Goal: Task Accomplishment & Management: Manage account settings

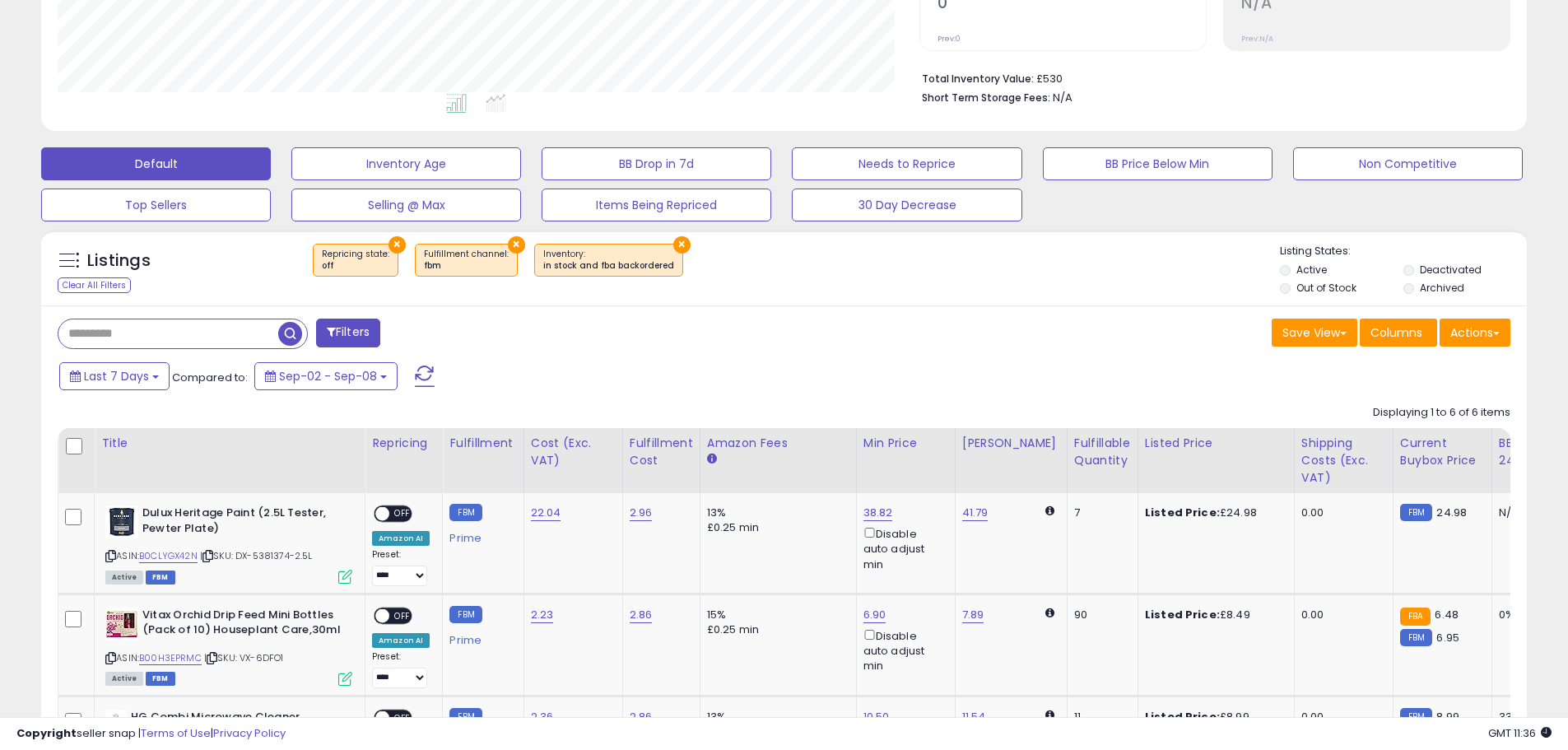
scroll to position [338, 862]
click at [233, 330] on input "text" at bounding box center [169, 334] width 220 height 29
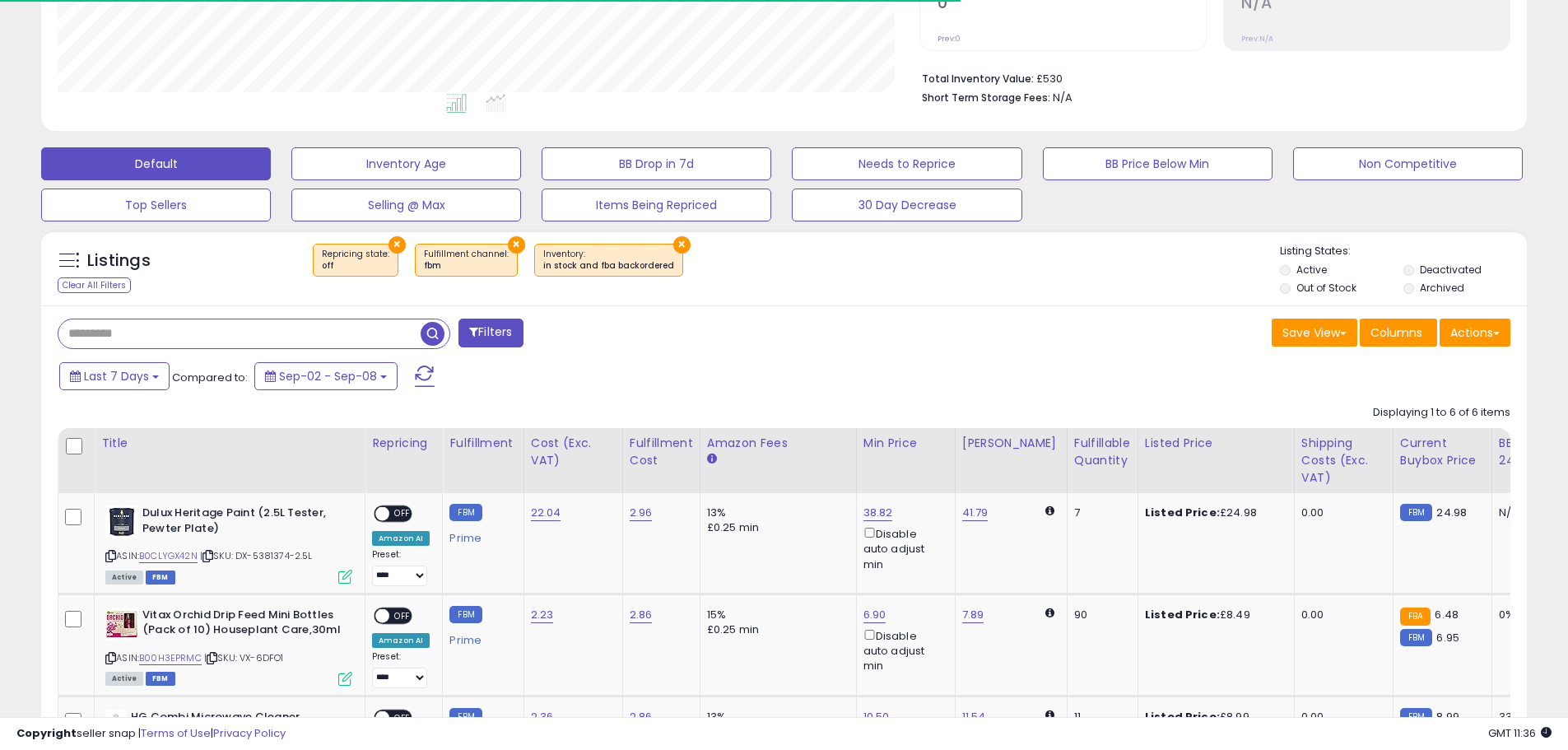
paste input "**********"
type input "**********"
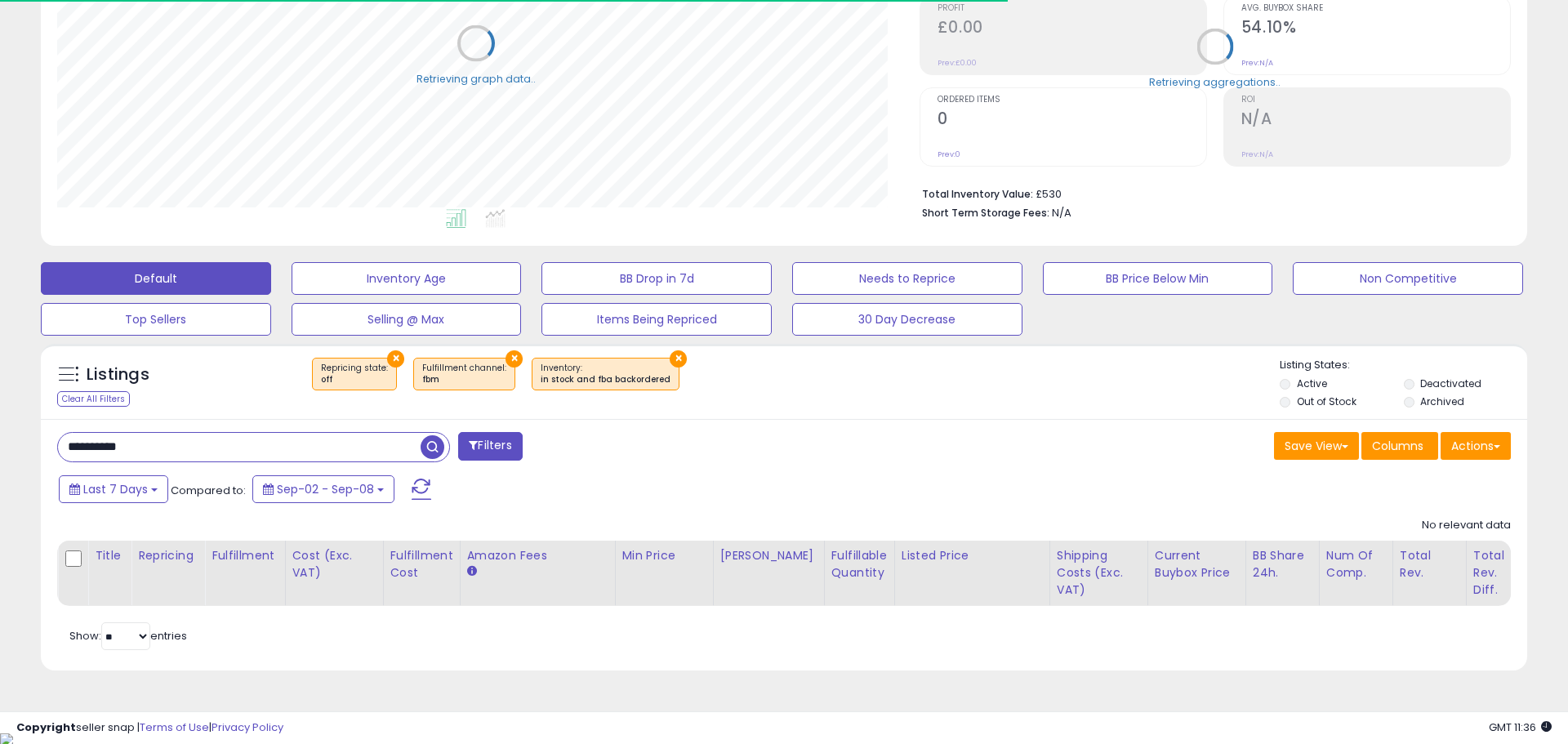
scroll to position [816446, 815760]
click at [385, 354] on button "×" at bounding box center [394, 358] width 17 height 17
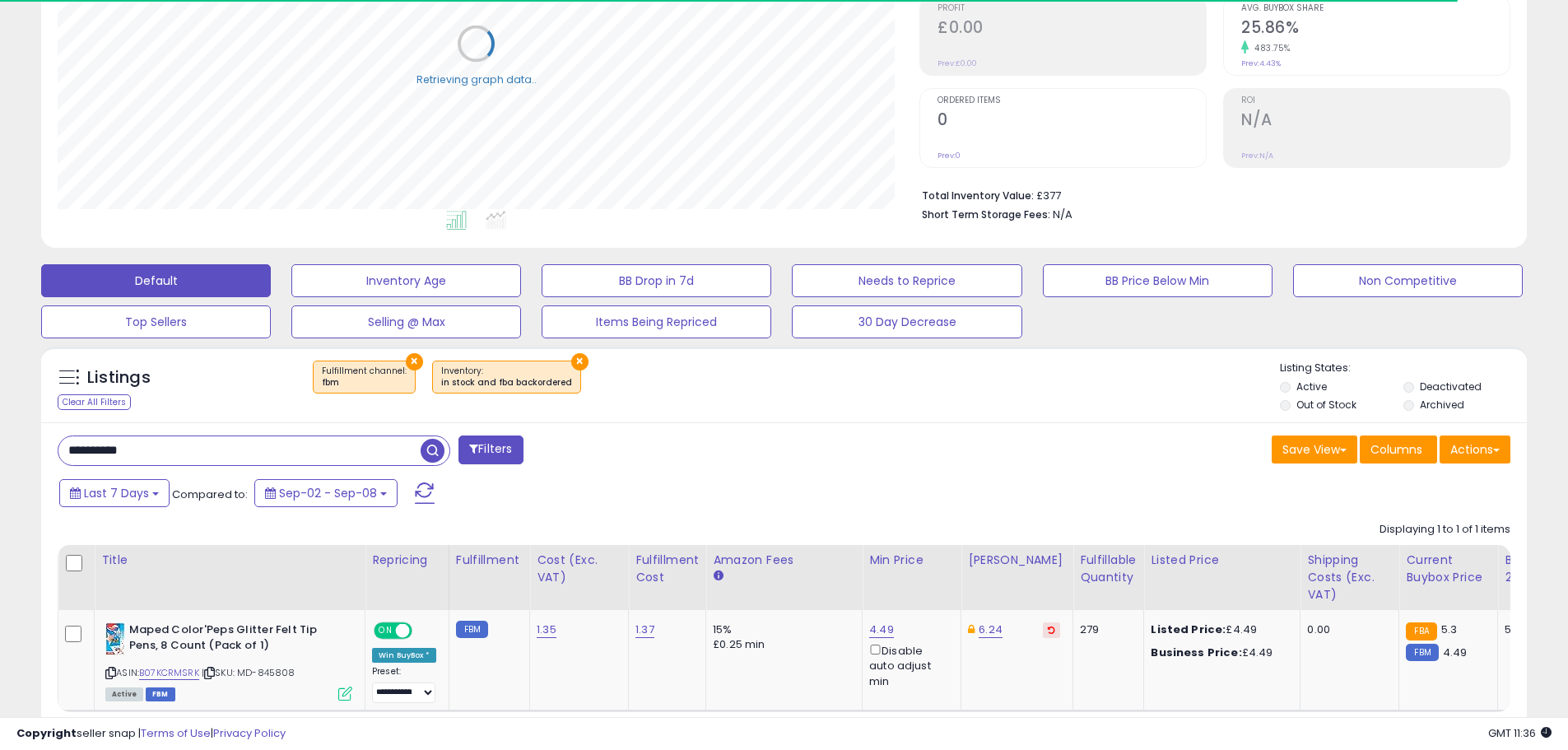
click at [407, 359] on button "×" at bounding box center [414, 361] width 17 height 17
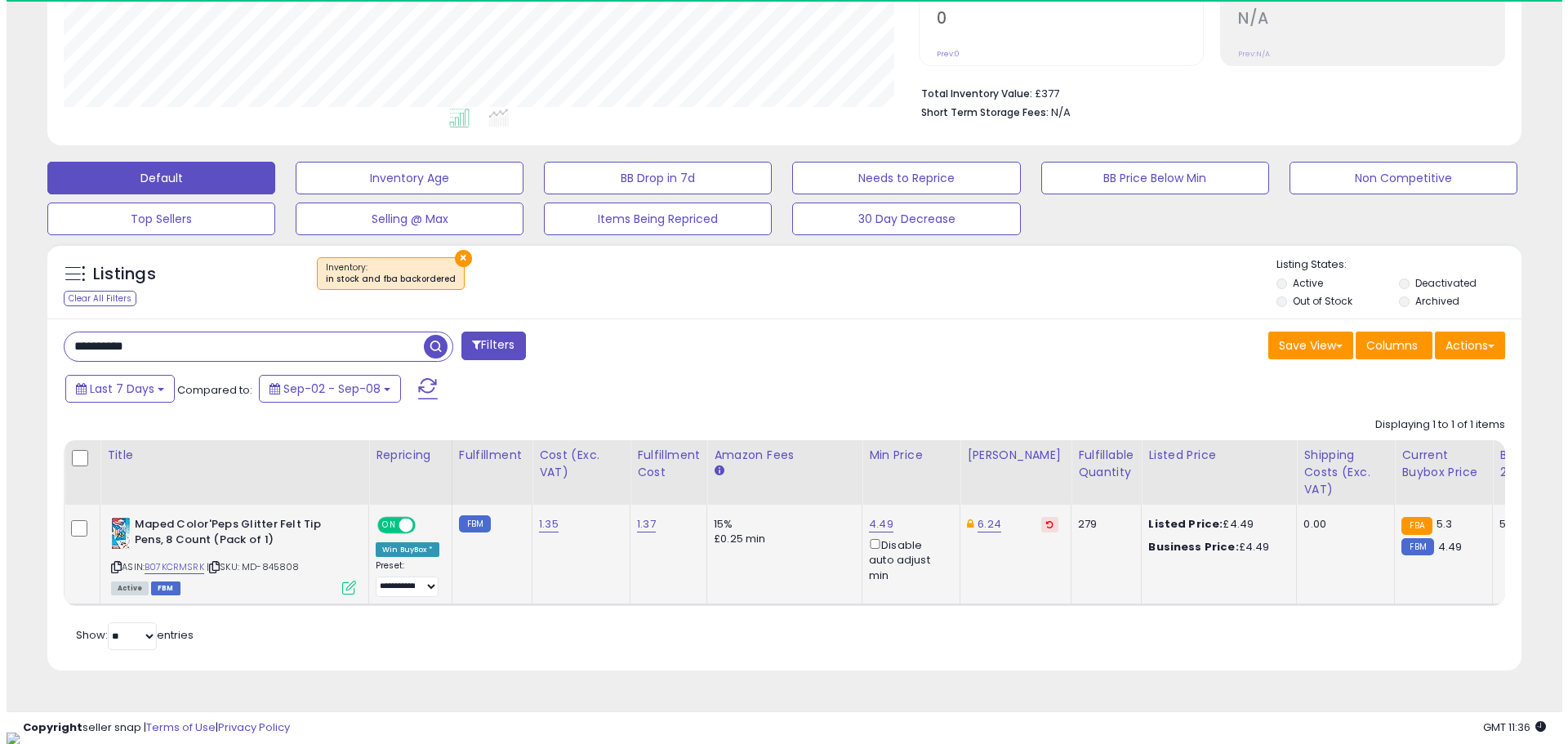
scroll to position [335, 855]
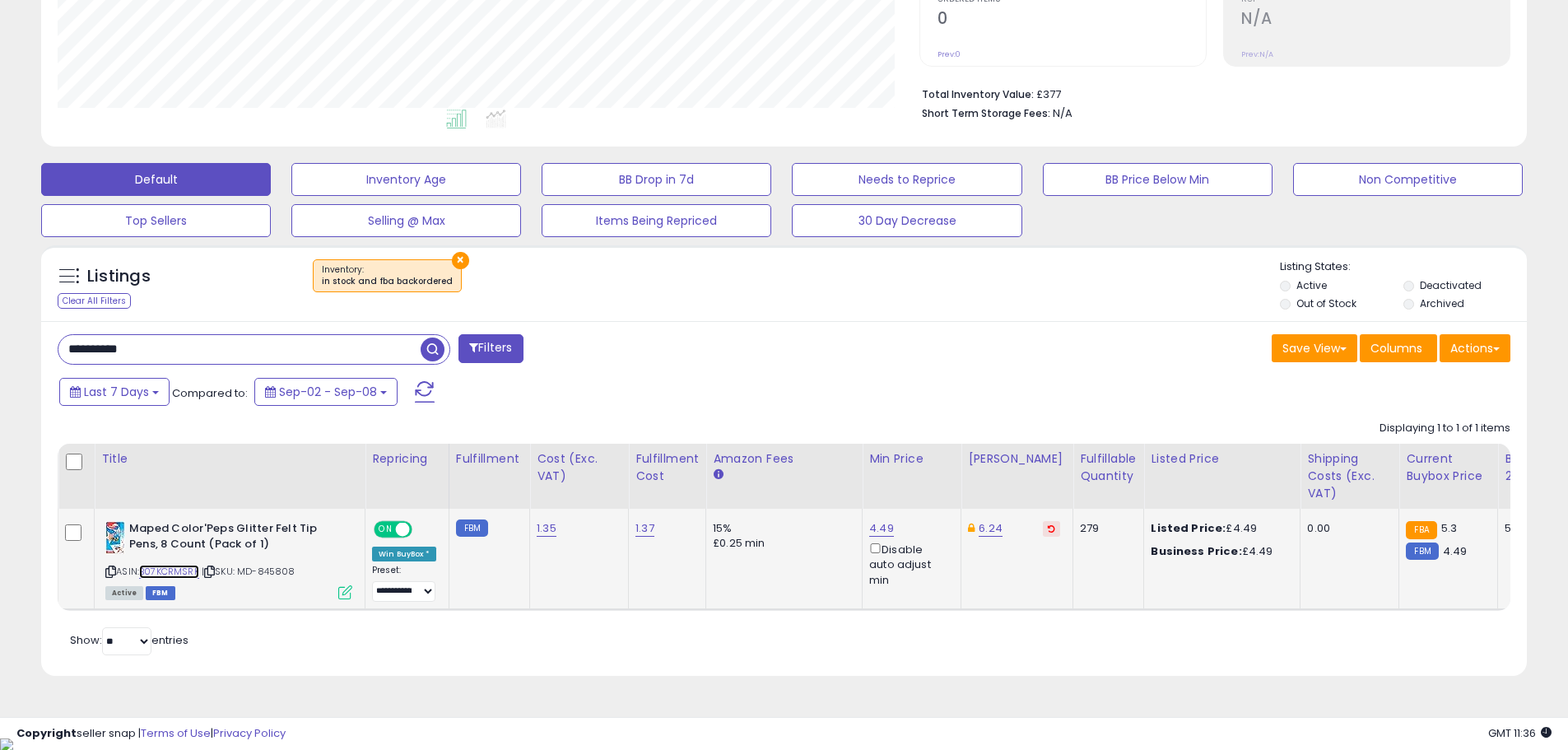
click at [182, 569] on link "B07KCRMSRK" at bounding box center [169, 572] width 61 height 14
click at [345, 591] on icon at bounding box center [345, 592] width 14 height 14
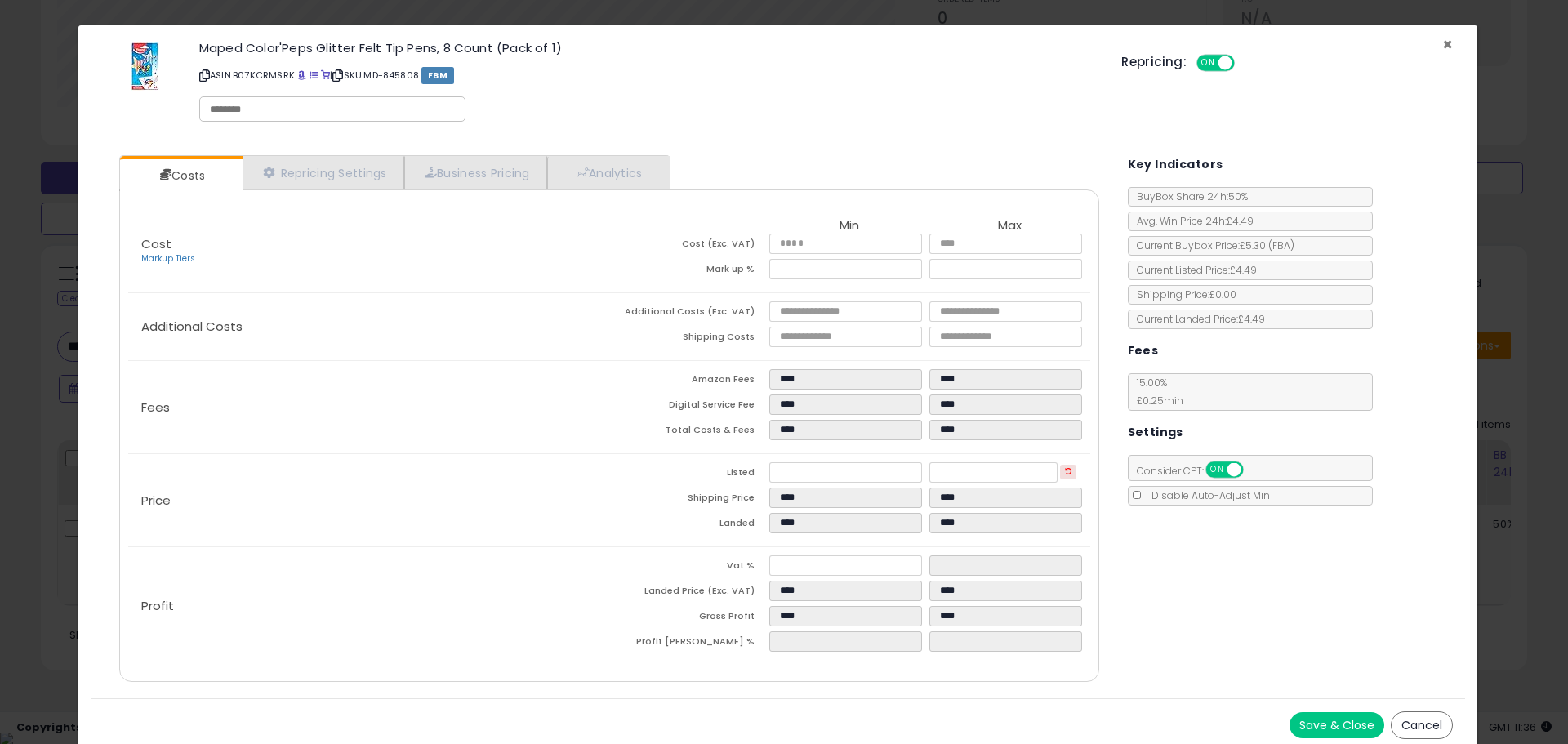
click at [1442, 42] on span "×" at bounding box center [1447, 45] width 11 height 24
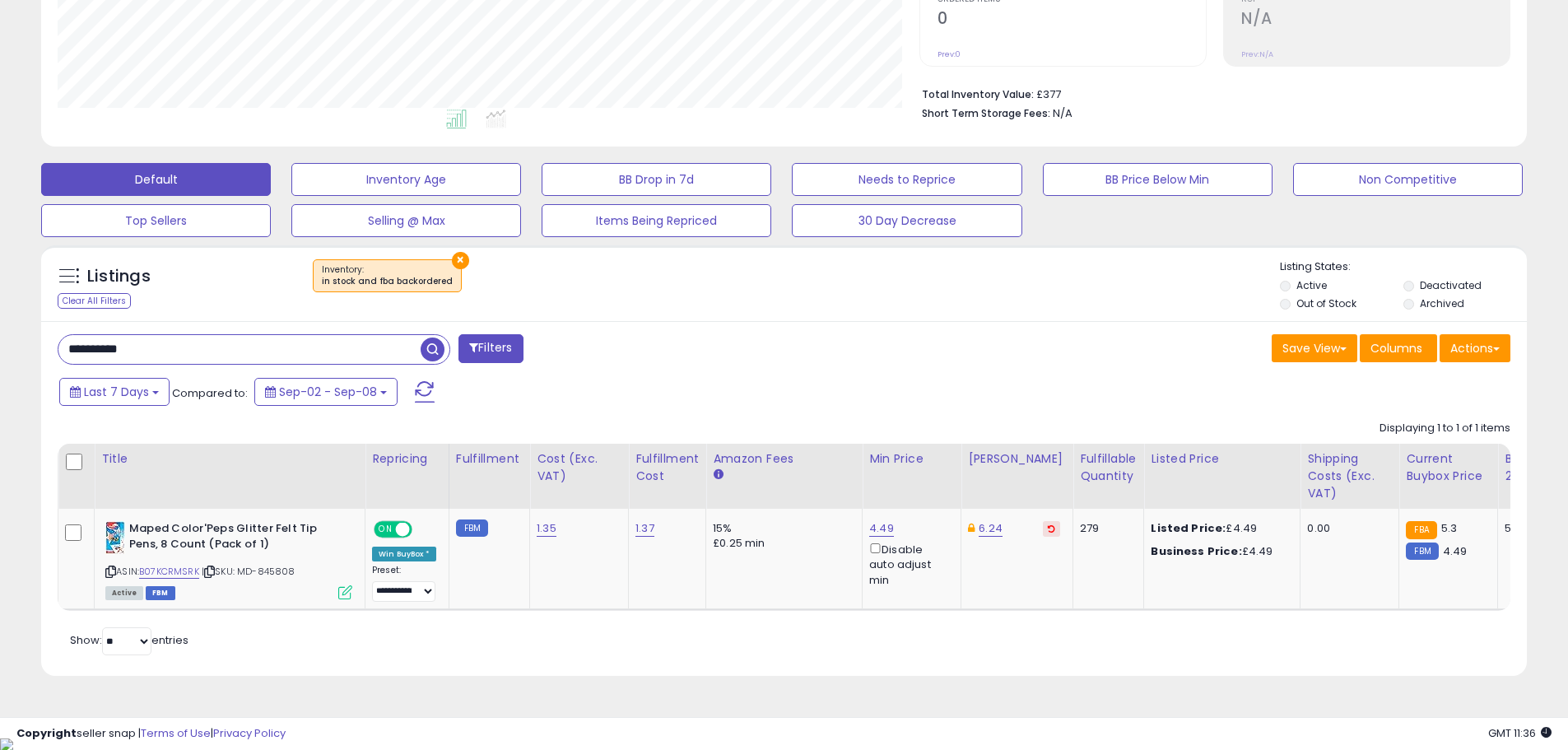
scroll to position [823030, 822410]
click at [292, 352] on input "**********" at bounding box center [239, 349] width 362 height 29
click at [432, 349] on span "button" at bounding box center [433, 349] width 24 height 24
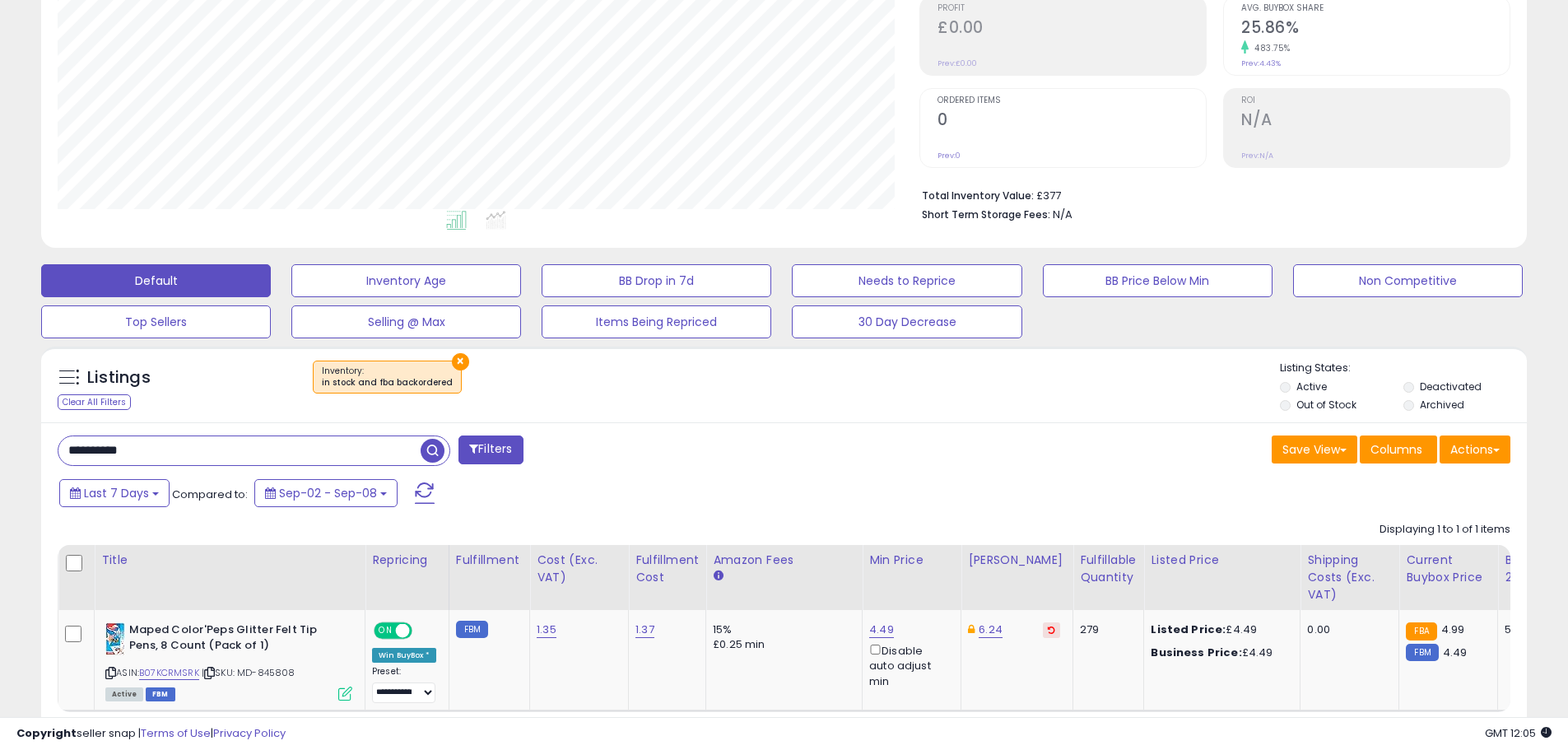
scroll to position [355, 0]
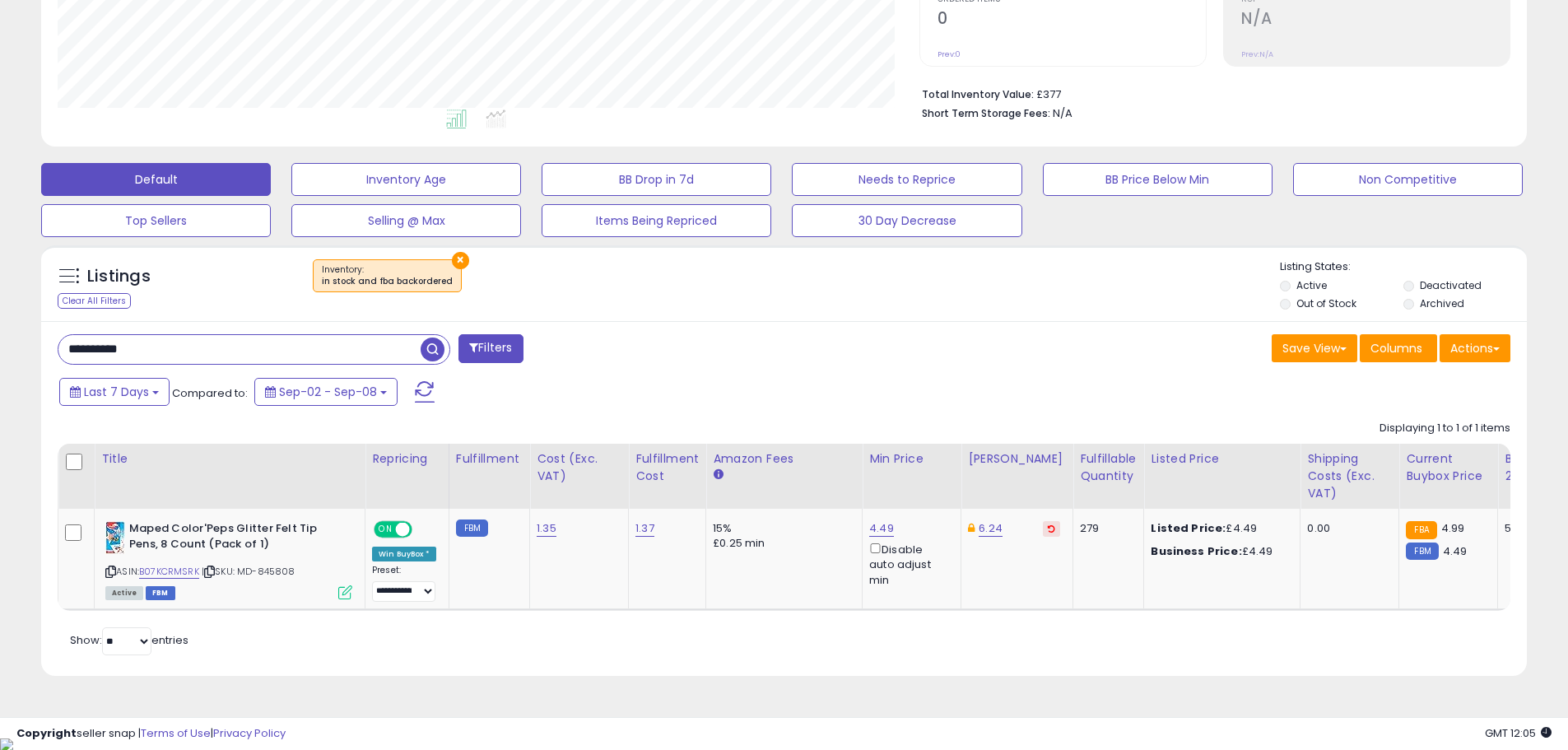
click at [453, 261] on button "×" at bounding box center [460, 261] width 17 height 17
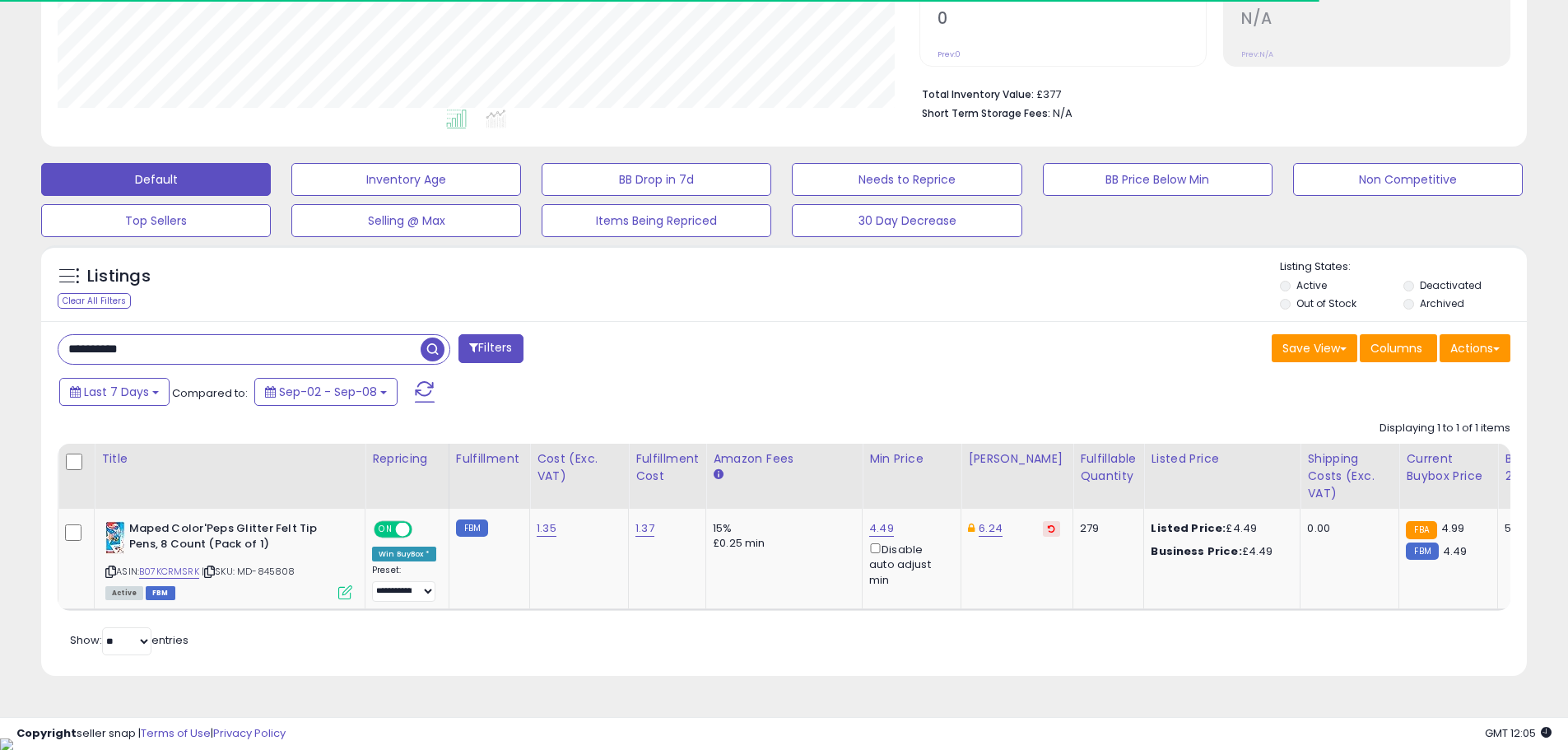
click at [435, 349] on span "button" at bounding box center [433, 349] width 24 height 24
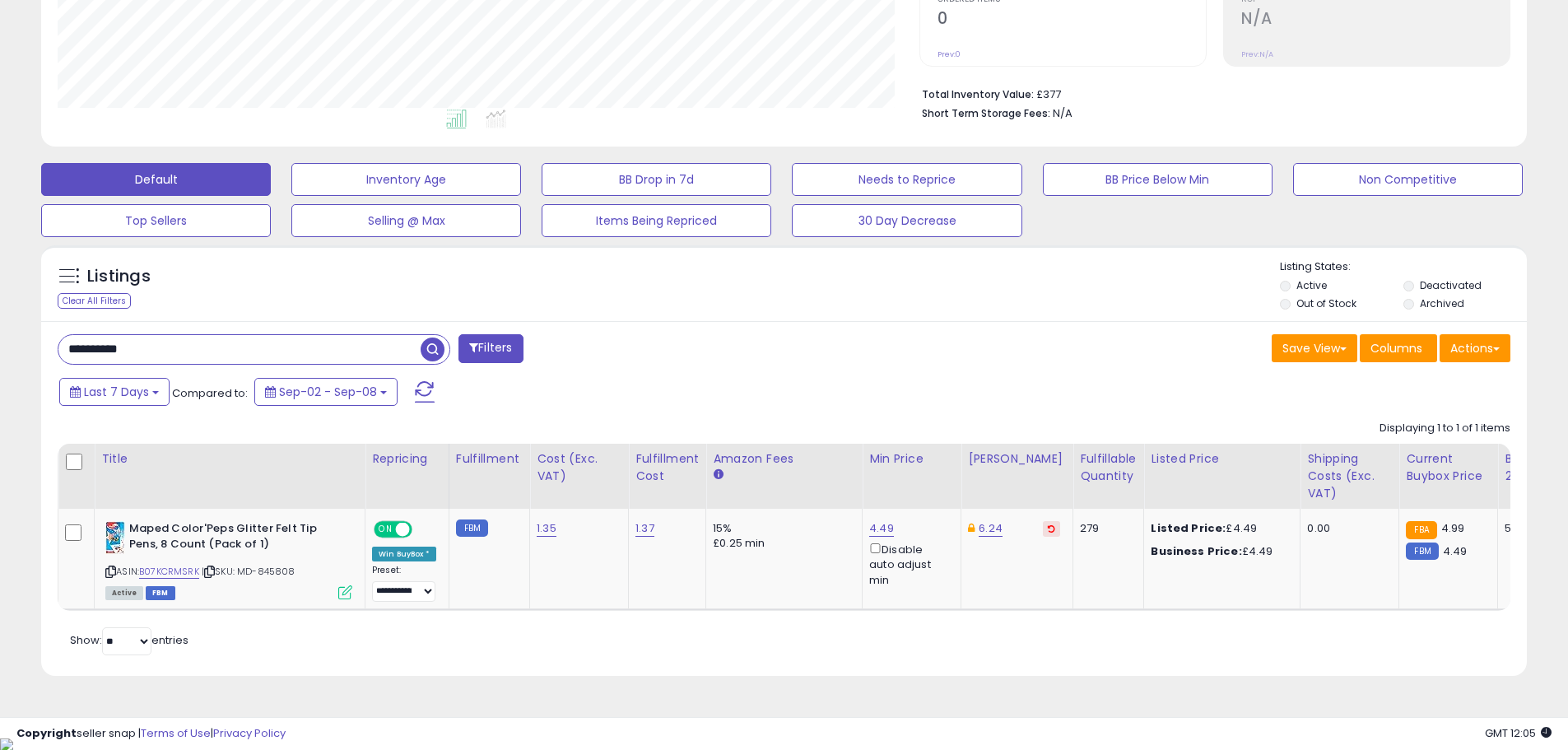
scroll to position [338, 862]
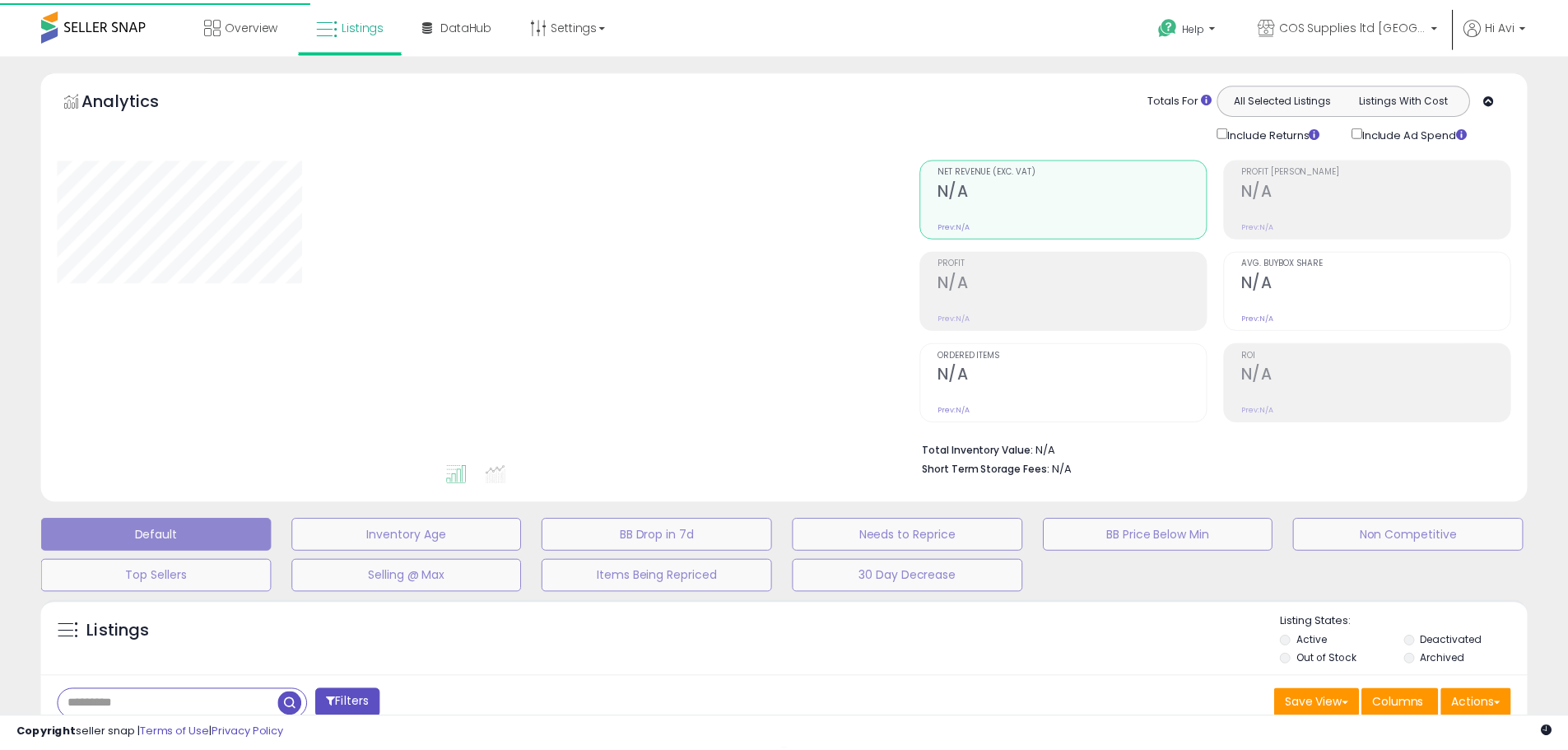
scroll to position [272, 0]
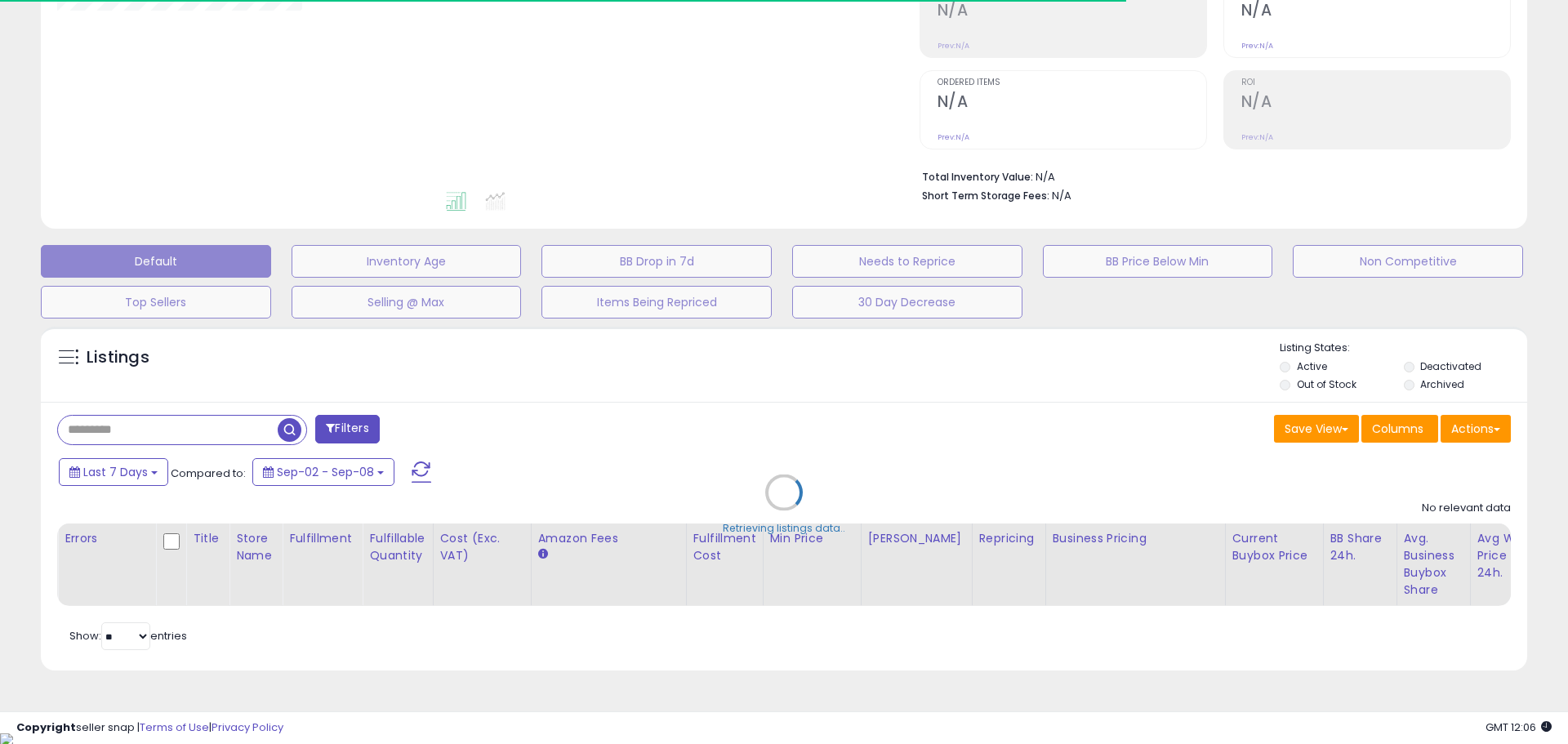
type input "**********"
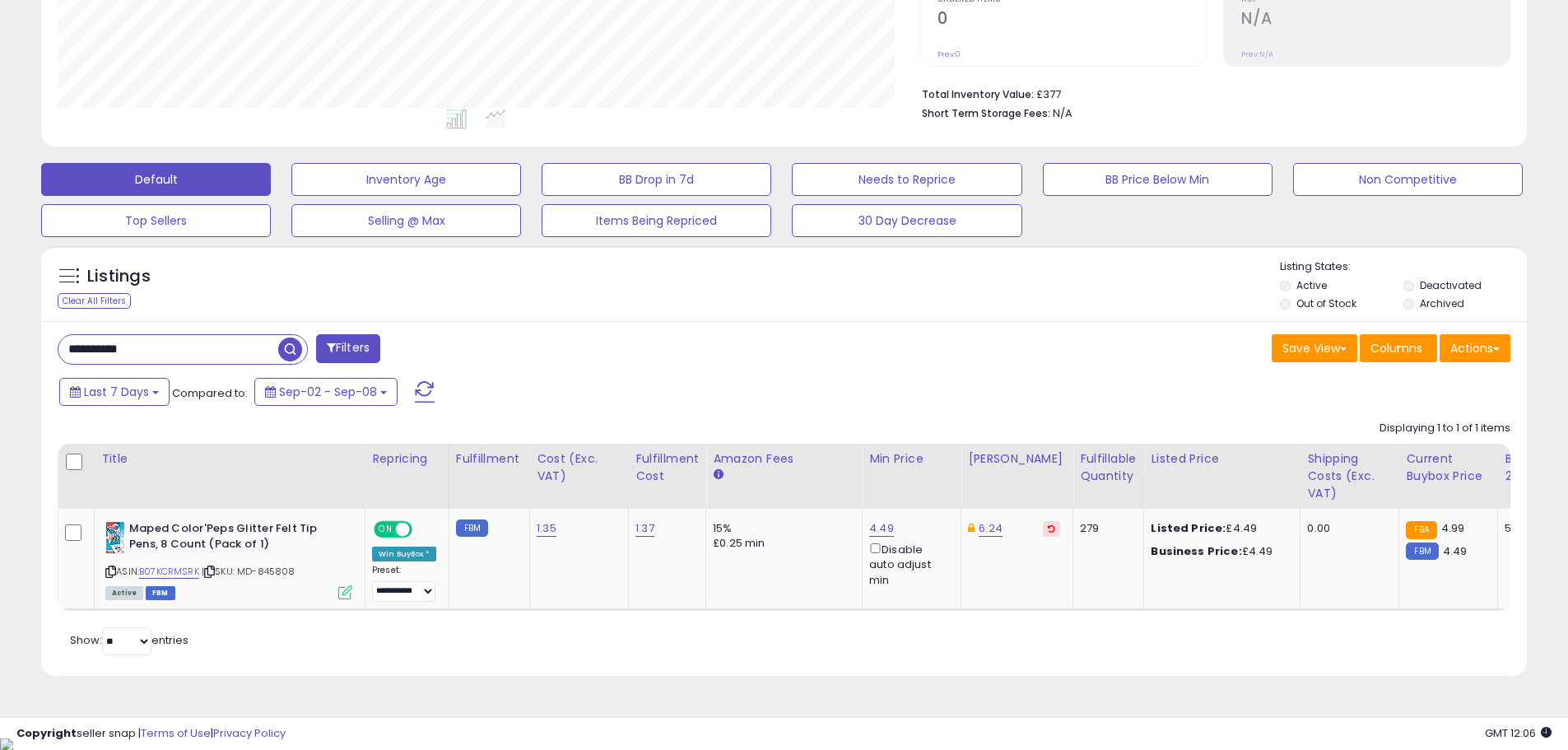
scroll to position [338, 862]
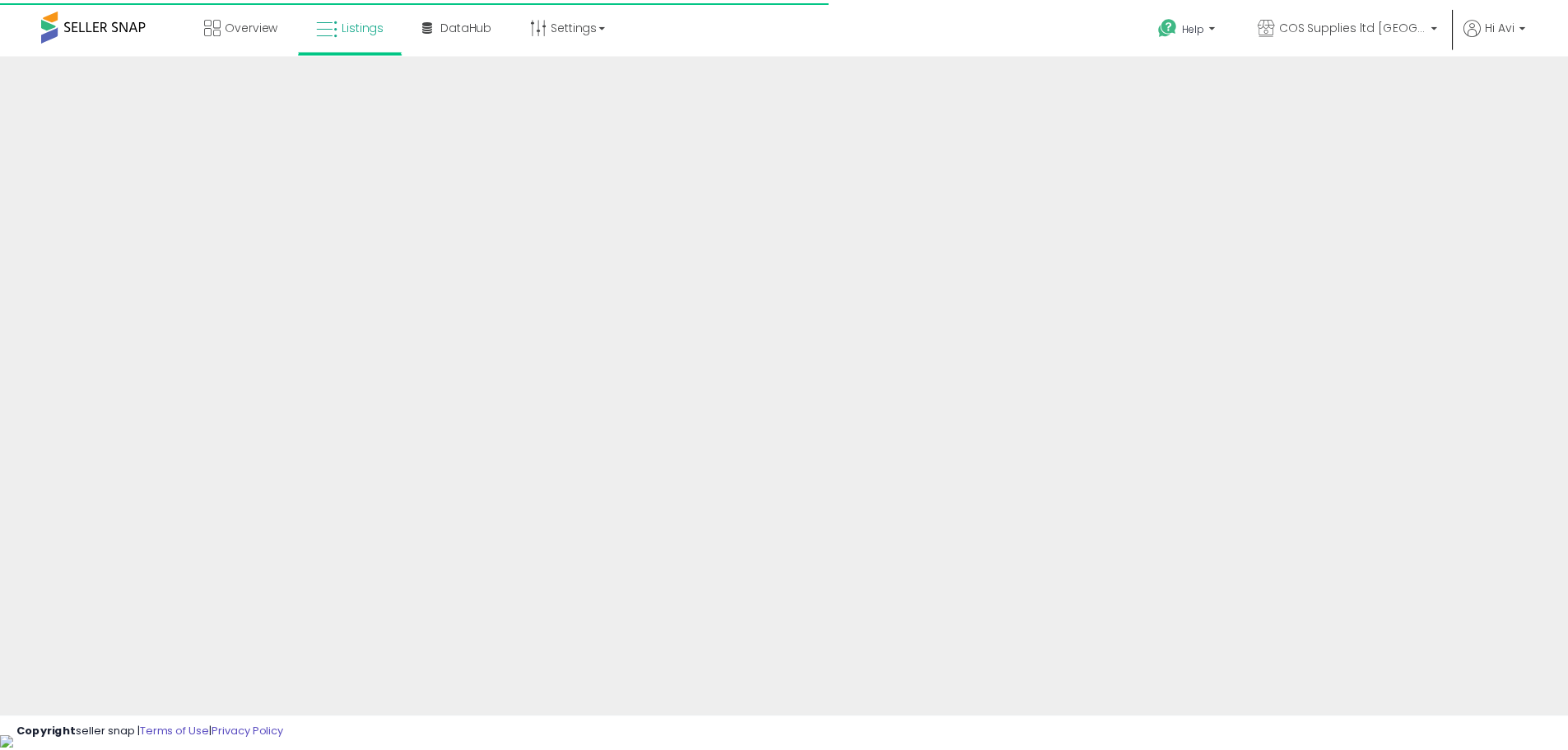
scroll to position [272, 0]
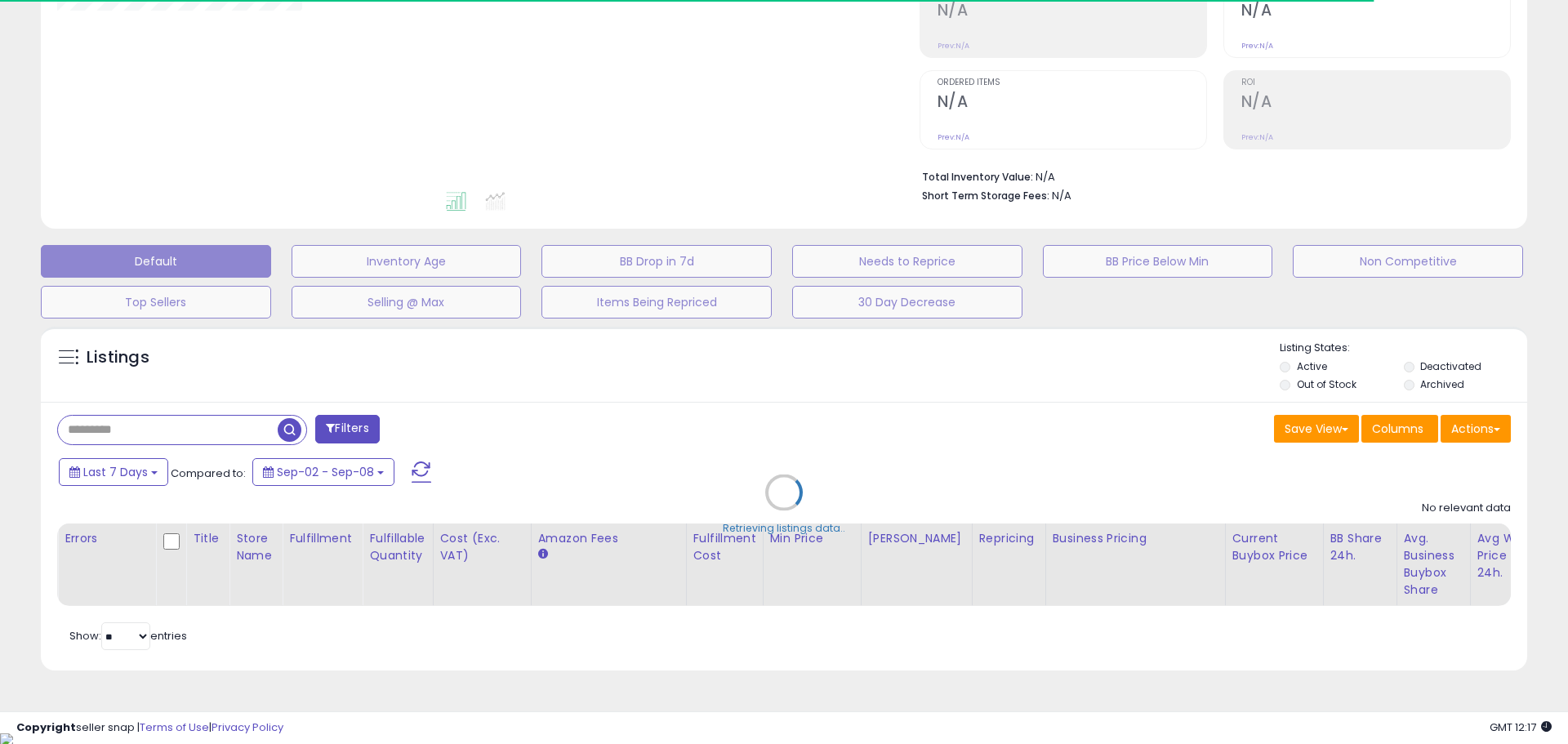
type input "**********"
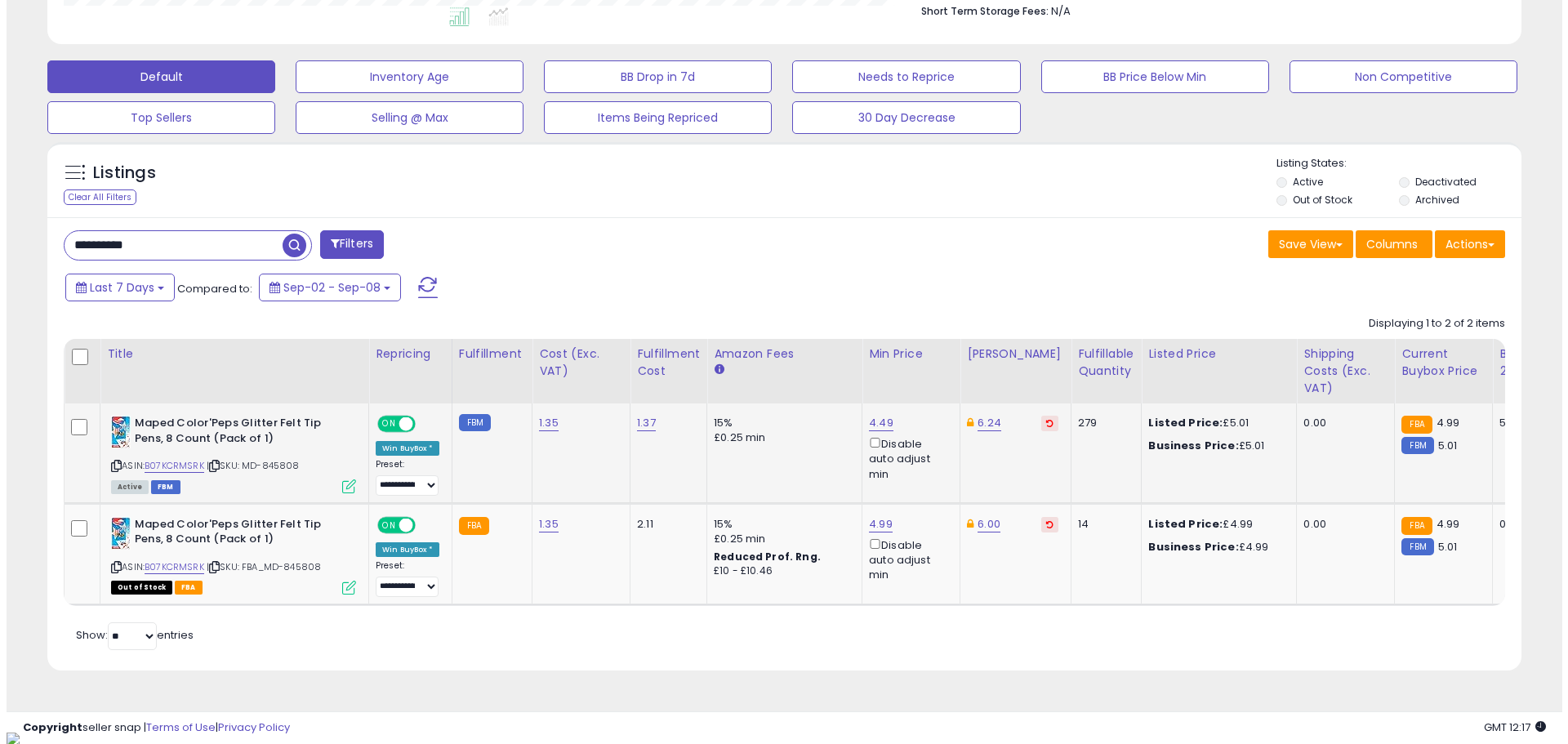
scroll to position [335, 855]
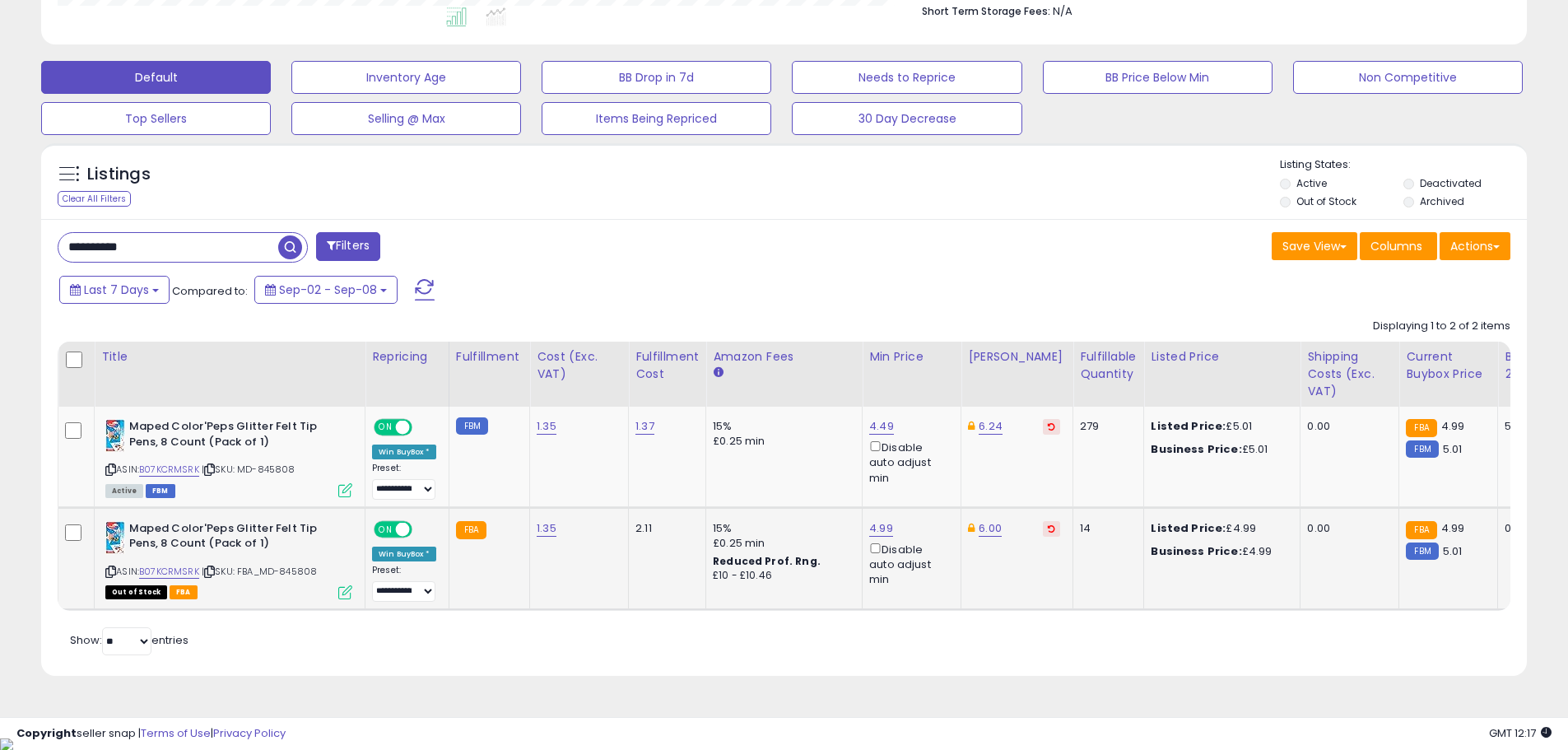
click at [342, 592] on icon at bounding box center [345, 592] width 14 height 14
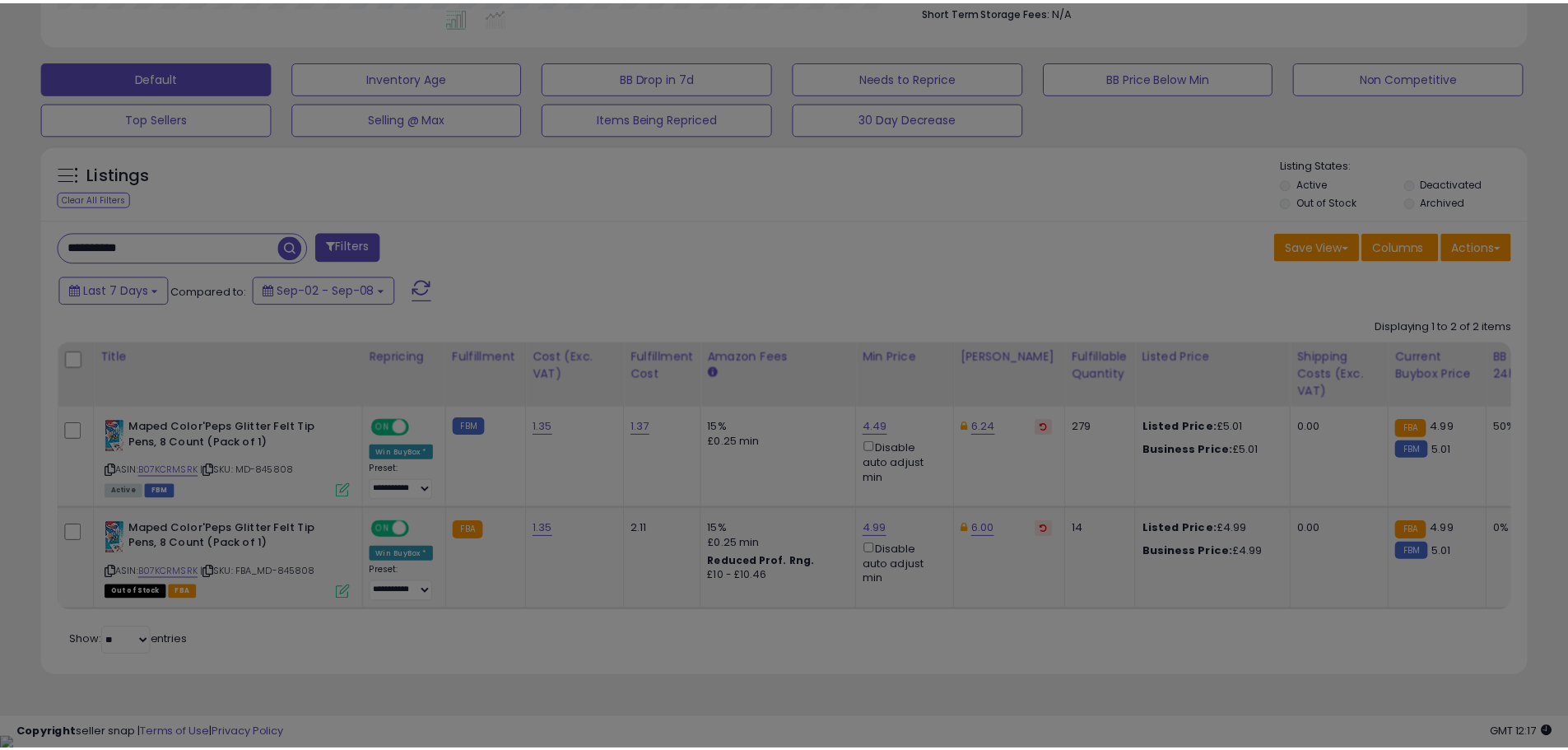
scroll to position [338, 869]
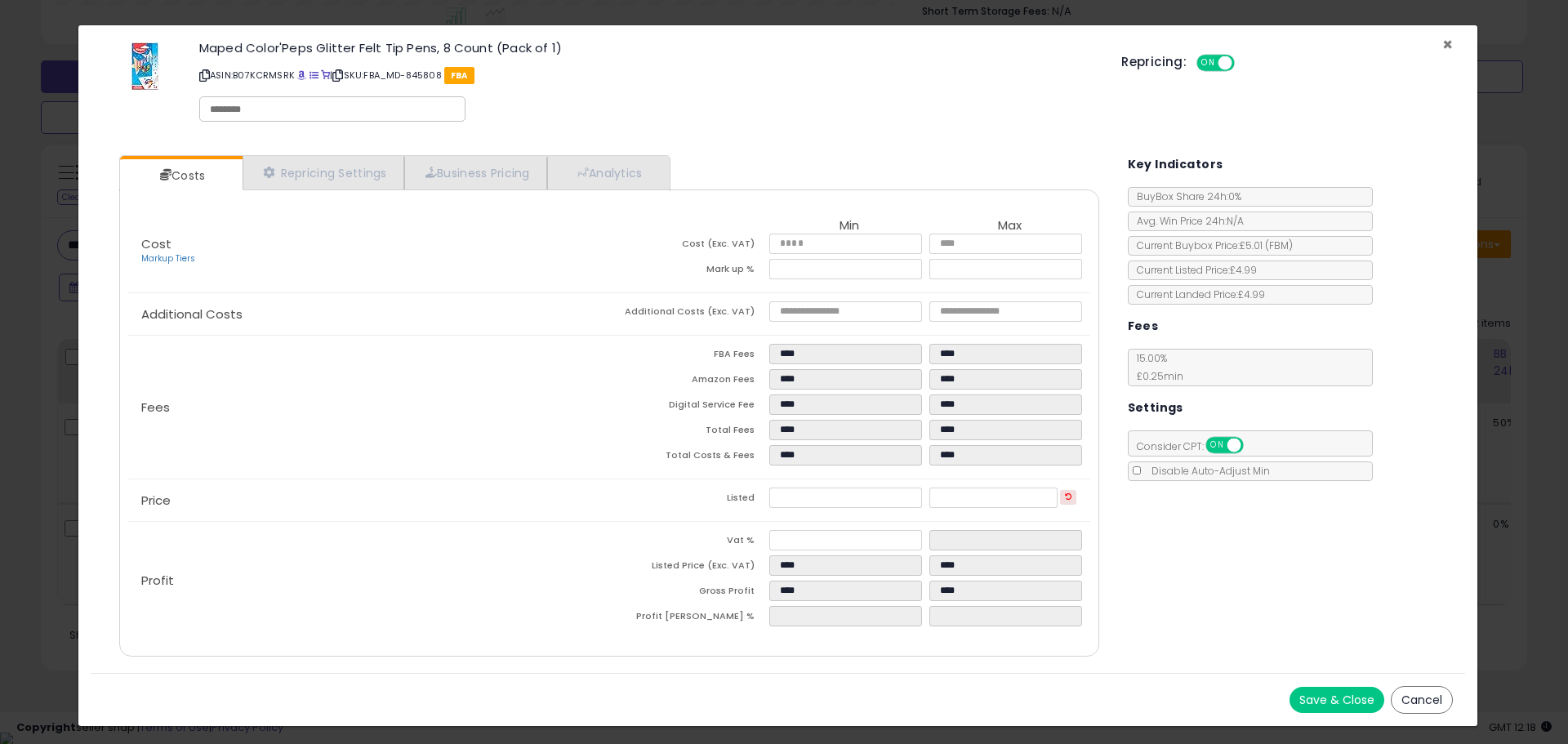
click at [1444, 44] on span "×" at bounding box center [1447, 45] width 11 height 24
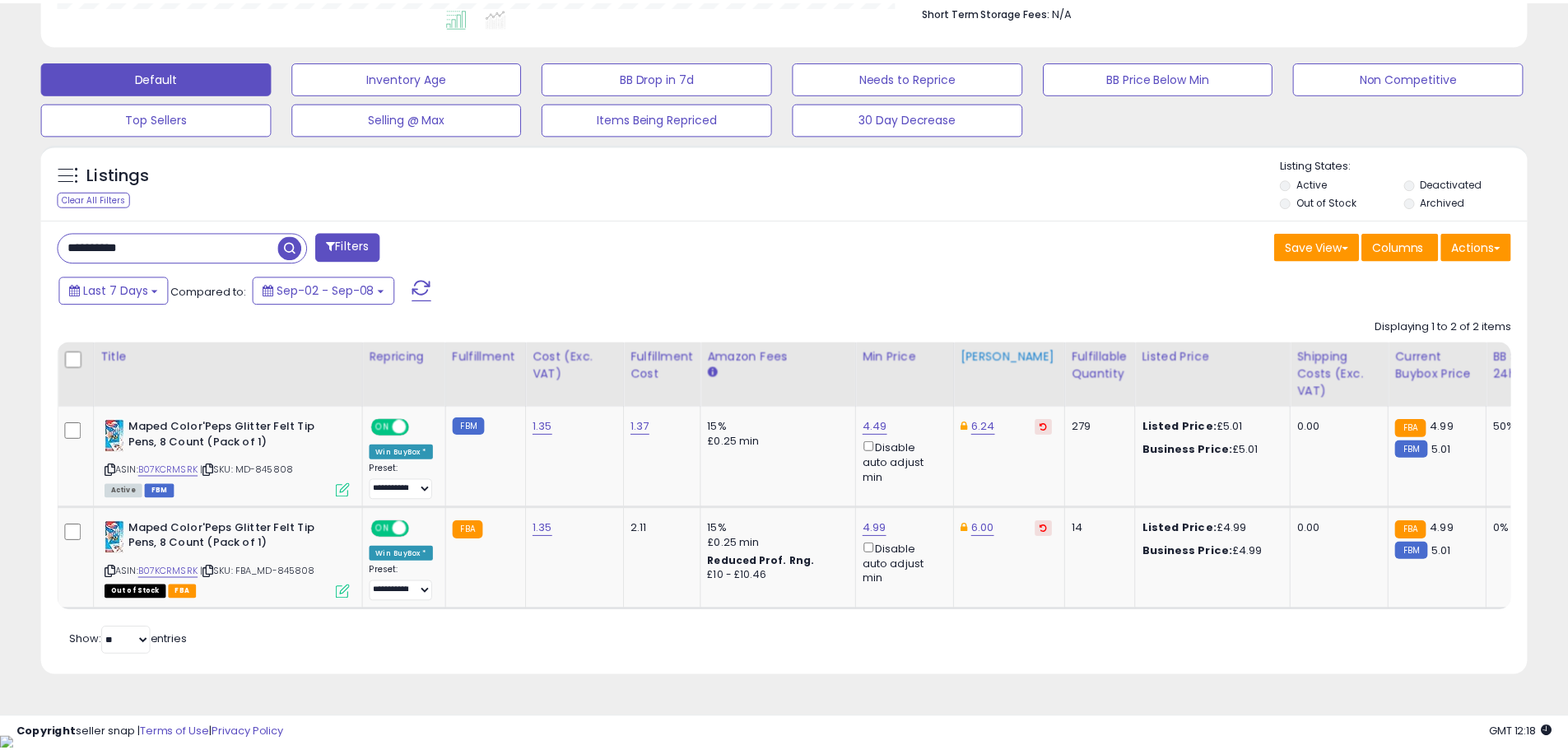
scroll to position [823030, 822410]
